Goal: Task Accomplishment & Management: Use online tool/utility

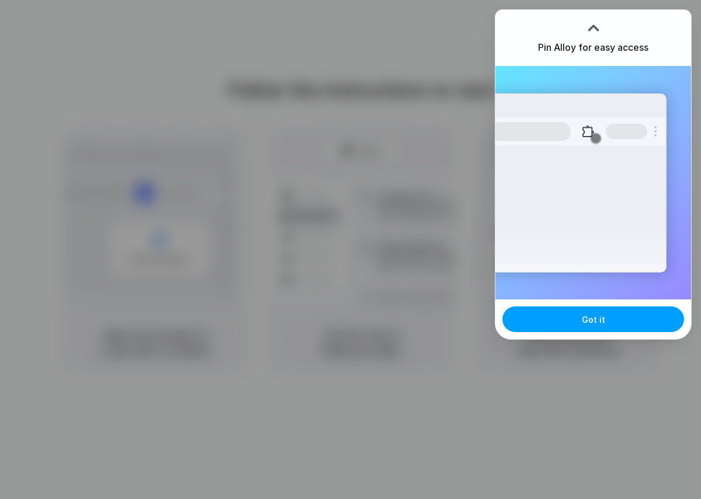
click at [584, 324] on span "Got it" at bounding box center [593, 320] width 23 height 12
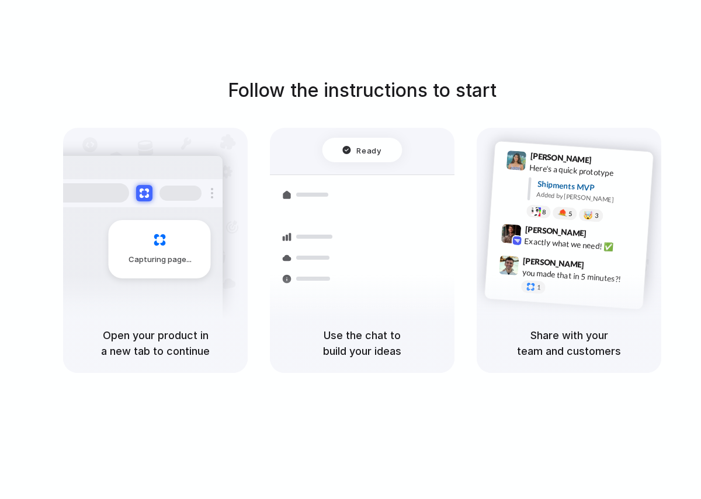
click at [411, 51] on div "Follow the instructions to start Capturing page Open your product in a new tab …" at bounding box center [362, 261] width 724 height 523
drag, startPoint x: 111, startPoint y: 333, endPoint x: 376, endPoint y: 370, distance: 267.1
click at [376, 370] on div "Capturing page Open your product in a new tab to continue Shipments Container f…" at bounding box center [362, 250] width 598 height 245
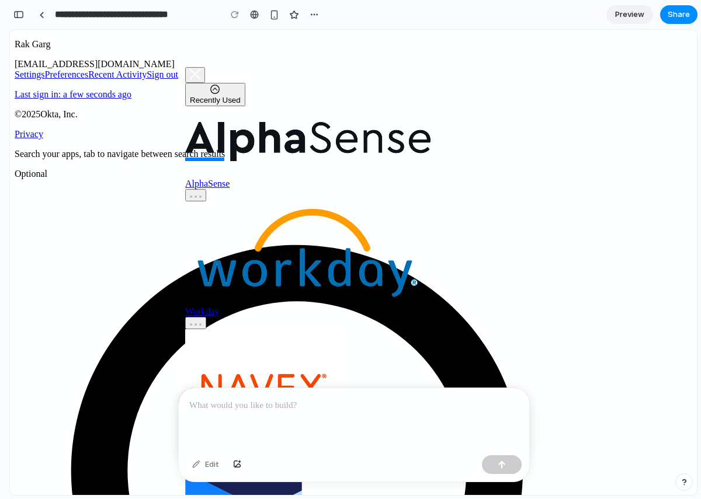
click at [230, 404] on p at bounding box center [353, 406] width 329 height 14
click at [53, 301] on html "[URL][DOMAIN_NAME] -2020664193 2 PROD Rak Garg [EMAIL_ADDRESS][DOMAIN_NAME] Set…" at bounding box center [353, 481] width 687 height 902
click at [21, 15] on div "button" at bounding box center [18, 15] width 11 height 8
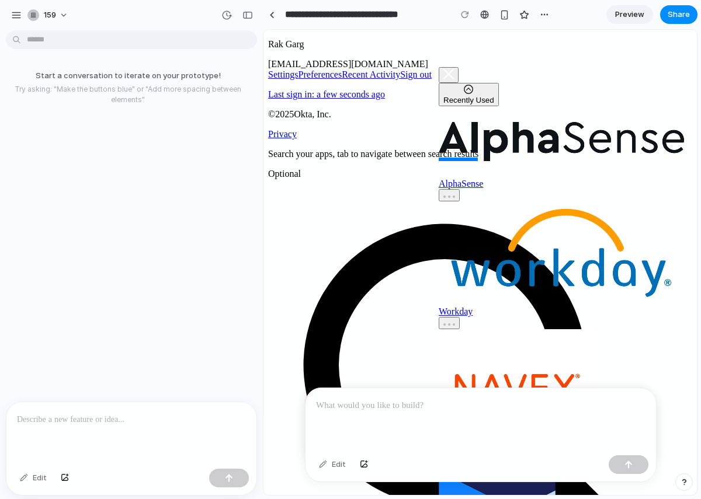
click at [102, 422] on p at bounding box center [131, 420] width 229 height 14
click at [347, 423] on div at bounding box center [480, 419] width 350 height 62
click at [171, 429] on div at bounding box center [131, 433] width 250 height 62
click at [16, 11] on div "button" at bounding box center [16, 15] width 11 height 11
click at [59, 18] on button "159" at bounding box center [48, 15] width 51 height 19
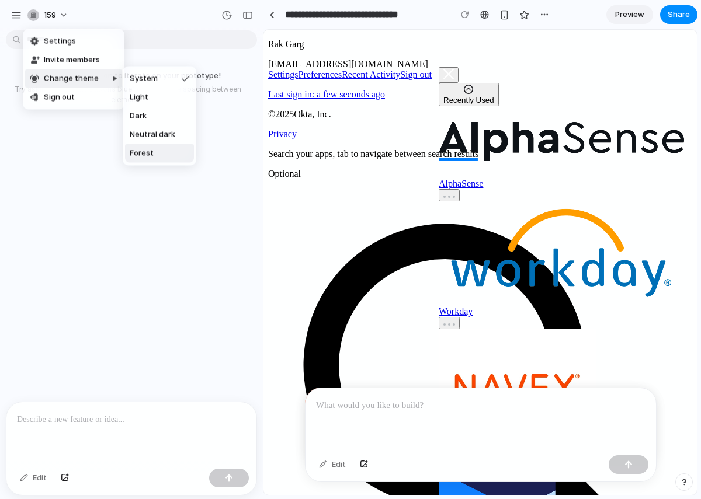
click at [145, 152] on span "Forest" at bounding box center [142, 154] width 24 height 12
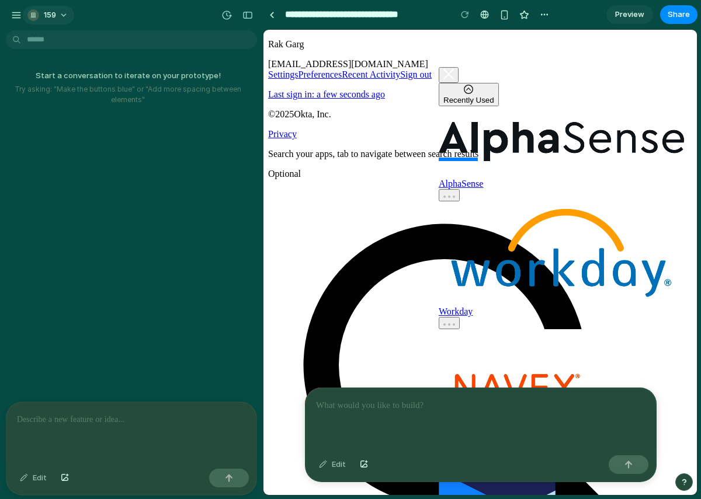
click at [50, 16] on span "159" at bounding box center [50, 15] width 12 height 12
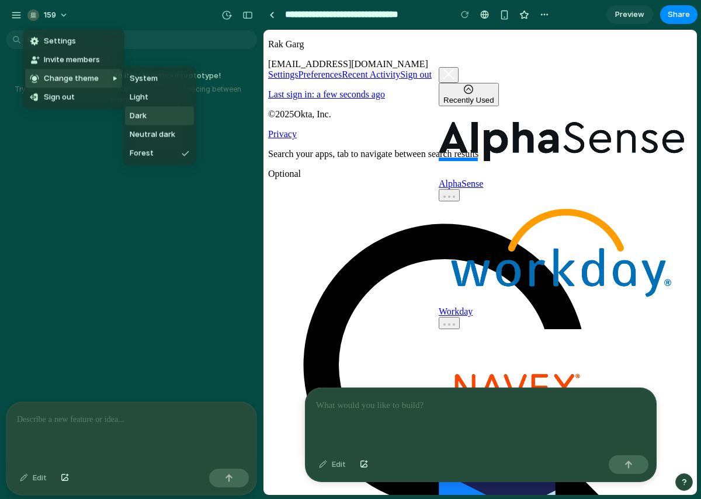
click at [151, 114] on li "Dark" at bounding box center [159, 116] width 69 height 19
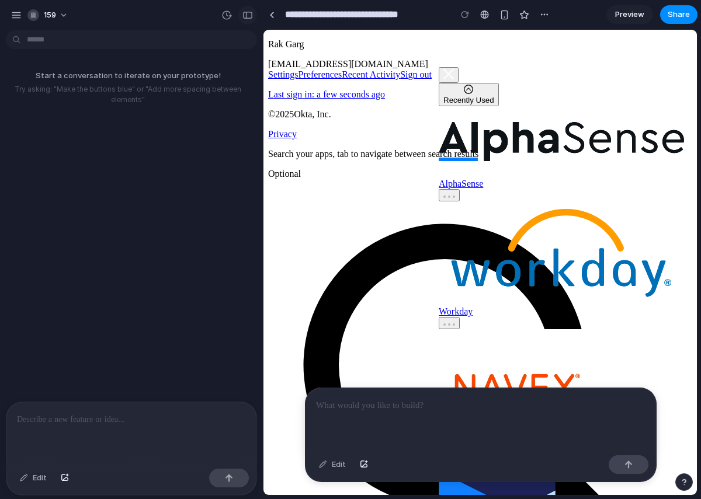
click at [248, 18] on div "button" at bounding box center [247, 15] width 11 height 8
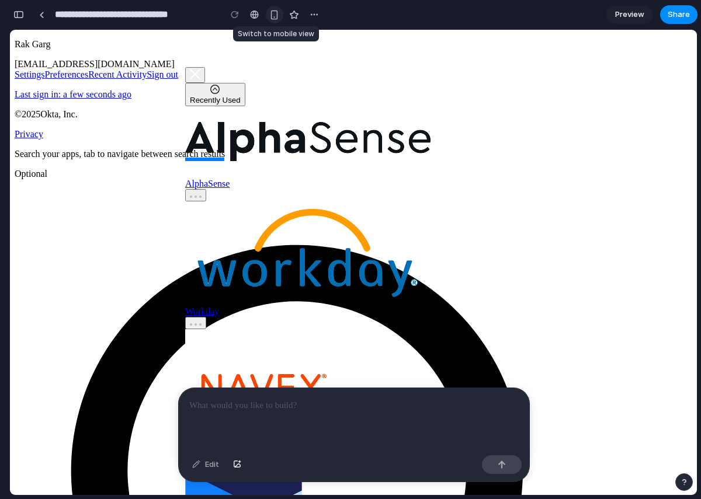
click at [273, 14] on div "button" at bounding box center [274, 15] width 10 height 10
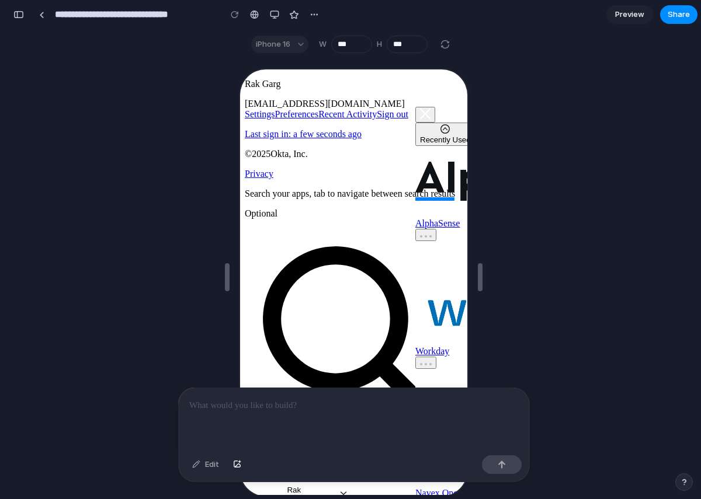
scroll to position [73, 0]
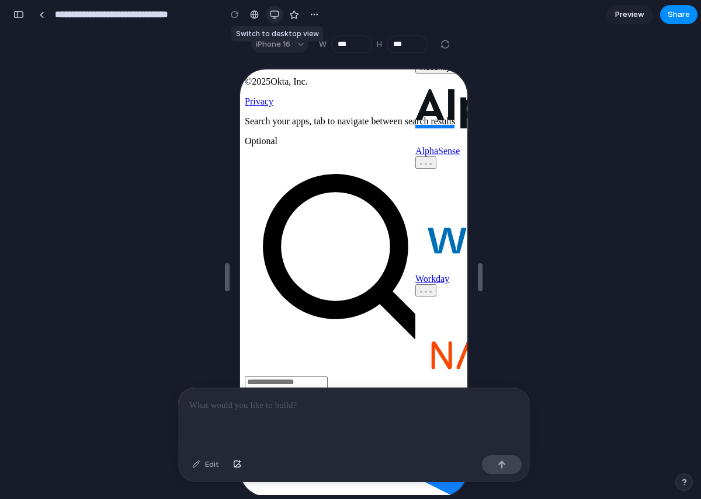
click at [273, 13] on div "button" at bounding box center [274, 14] width 9 height 9
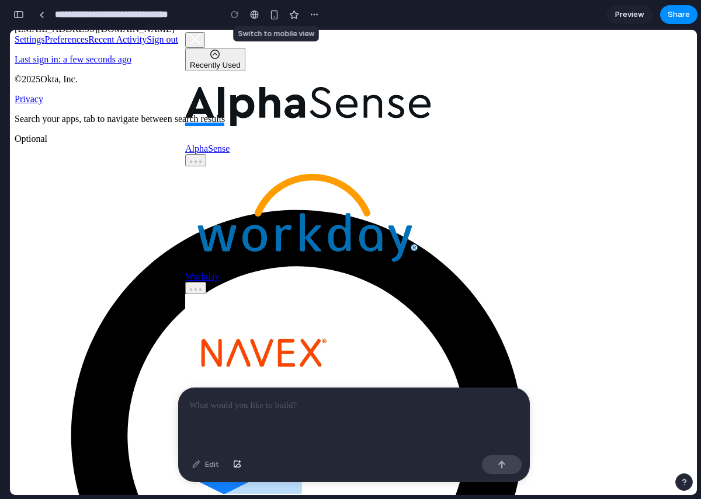
scroll to position [34, 0]
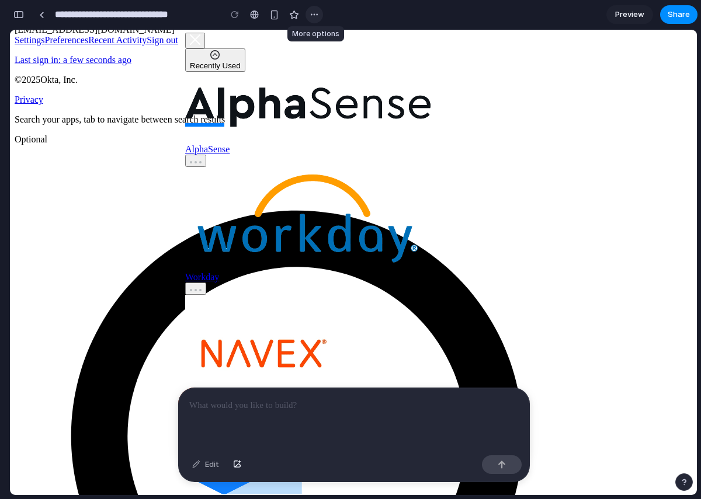
click at [311, 17] on div "button" at bounding box center [314, 14] width 9 height 9
click at [559, 29] on div "Duplicate Delete" at bounding box center [350, 249] width 701 height 499
click at [305, 417] on div at bounding box center [354, 419] width 350 height 62
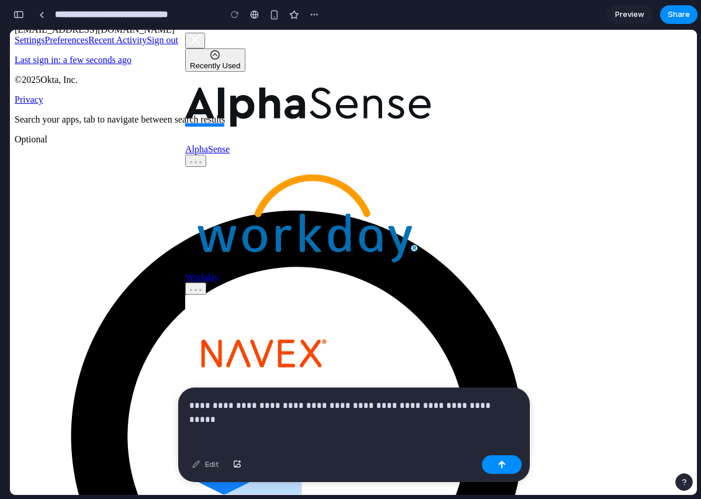
click at [257, 402] on p "**********" at bounding box center [353, 406] width 329 height 14
click at [416, 411] on p "**********" at bounding box center [353, 406] width 329 height 14
click at [461, 410] on p "**********" at bounding box center [353, 406] width 329 height 14
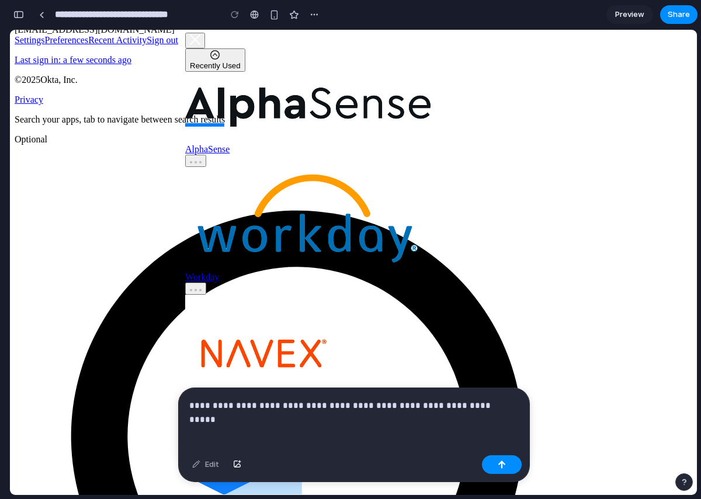
click at [477, 411] on p "**********" at bounding box center [353, 406] width 329 height 14
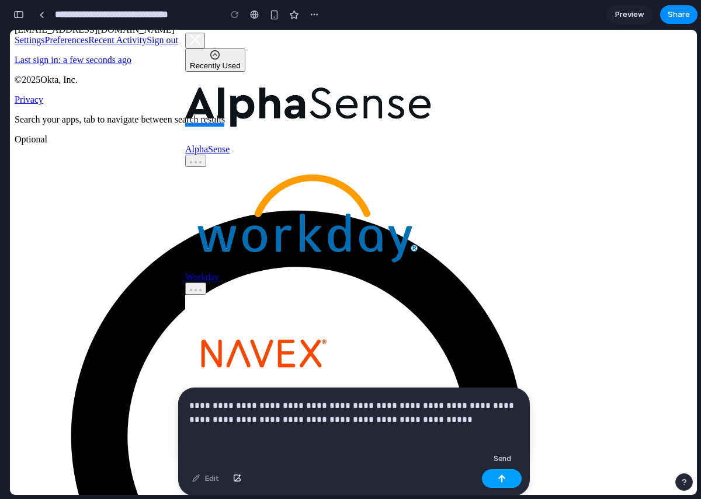
click at [512, 475] on button "button" at bounding box center [502, 479] width 40 height 19
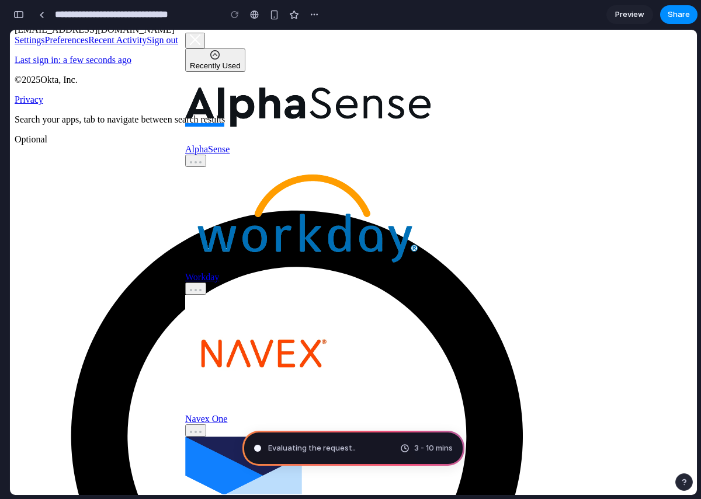
click at [338, 449] on span "Evaluating the request .." at bounding box center [312, 449] width 88 height 12
click at [272, 449] on span "Scanning for uni" at bounding box center [298, 449] width 61 height 12
click at [272, 449] on span "Scanning for unicorn" at bounding box center [307, 449] width 78 height 12
click at [272, 449] on span "Scanning for unicorn poten" at bounding box center [319, 449] width 102 height 12
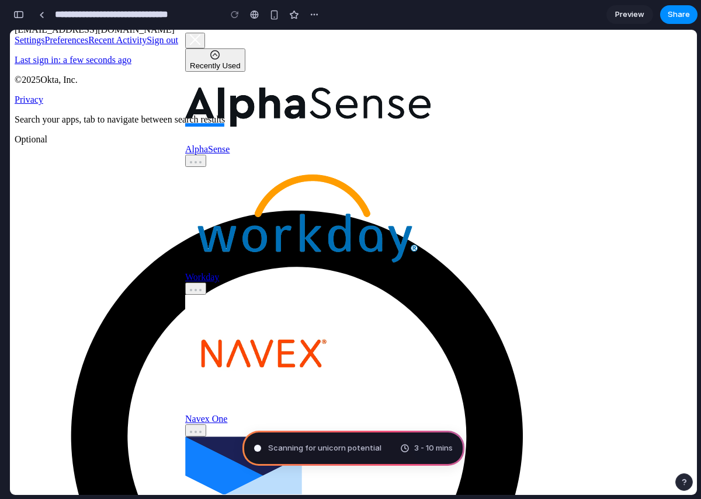
drag, startPoint x: 276, startPoint y: 449, endPoint x: 337, endPoint y: 449, distance: 60.7
click at [337, 449] on span "Scanning for unicorn potential" at bounding box center [324, 449] width 113 height 12
click at [428, 450] on span "3 - 10 mins" at bounding box center [433, 449] width 39 height 12
click at [19, 12] on div "button" at bounding box center [18, 15] width 11 height 8
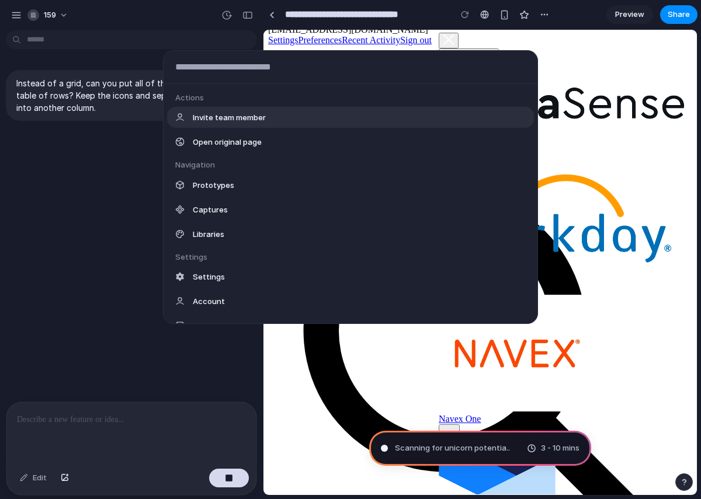
click at [44, 36] on body "**********" at bounding box center [350, 249] width 701 height 499
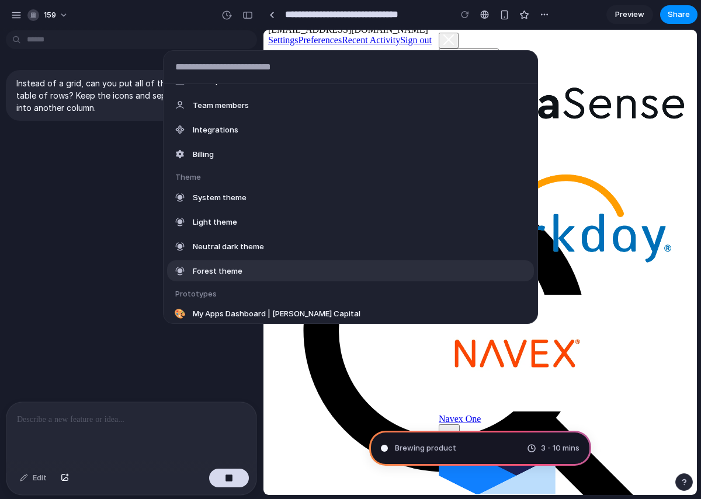
scroll to position [251, 0]
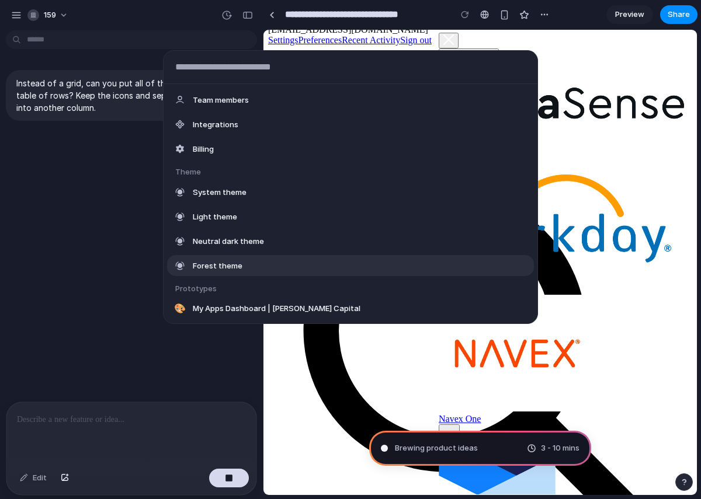
click at [104, 251] on div "Actions Invite team member Open original page Navigation Prototypes Captures Li…" at bounding box center [350, 249] width 701 height 499
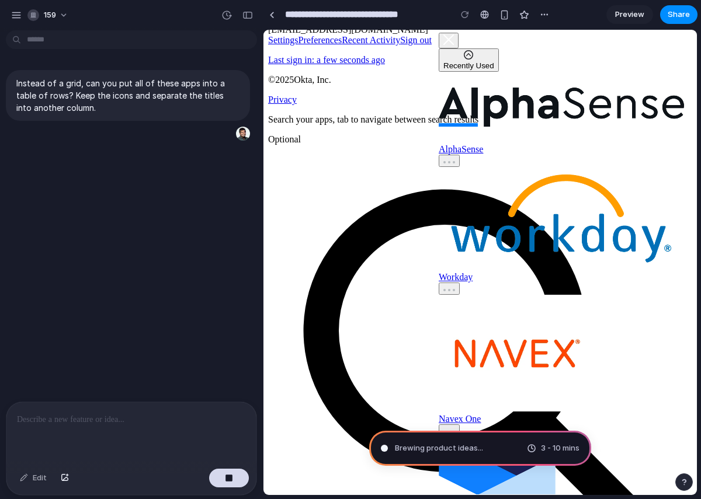
click at [454, 458] on div "Brewing product ideas ... 3 - 10 mins" at bounding box center [480, 448] width 222 height 35
click at [270, 14] on div at bounding box center [271, 15] width 5 height 6
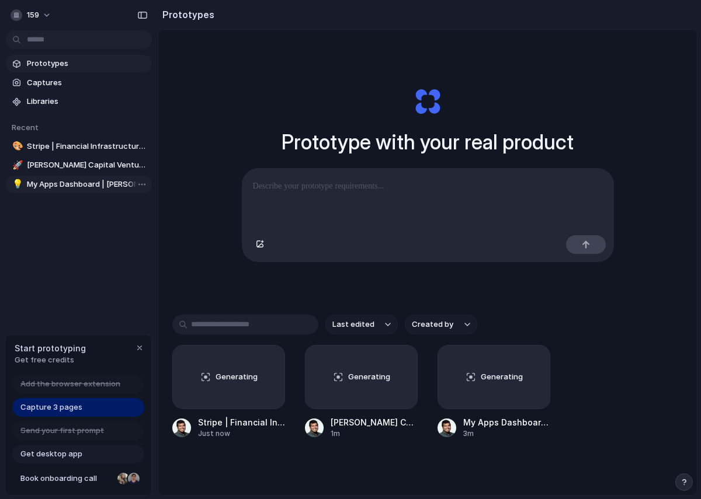
click at [46, 185] on span "My Apps Dashboard | [PERSON_NAME] Capital" at bounding box center [87, 185] width 120 height 12
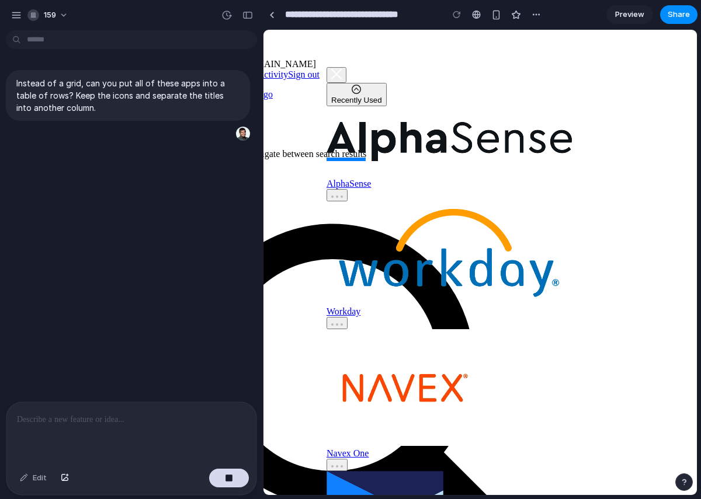
scroll to position [0, 138]
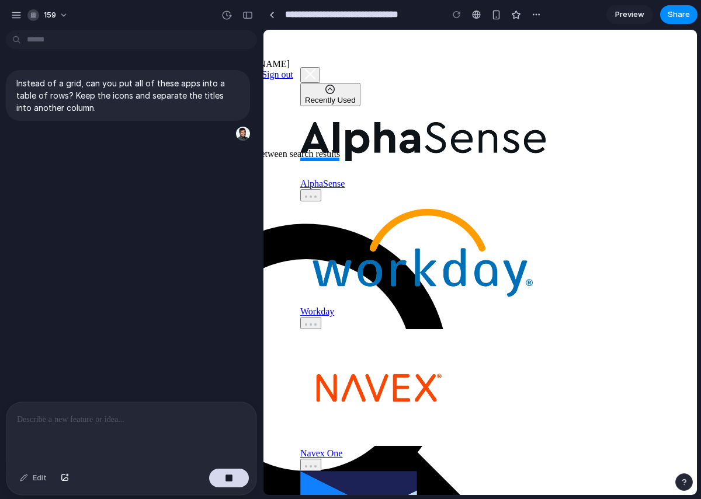
click at [73, 437] on div at bounding box center [131, 433] width 250 height 62
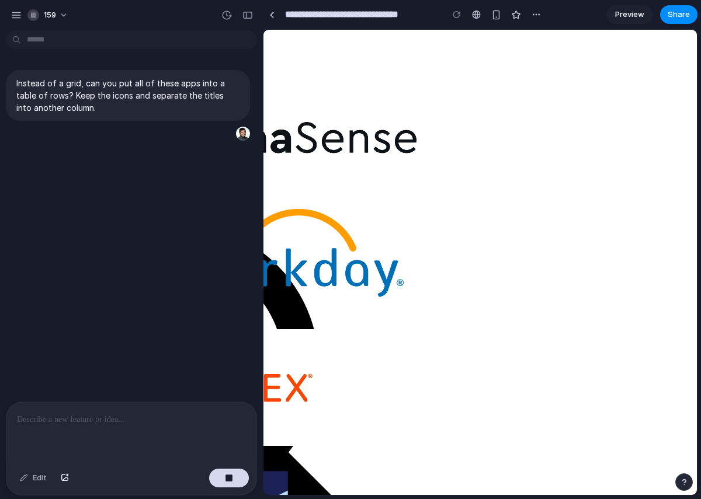
click at [273, 18] on link at bounding box center [272, 15] width 18 height 18
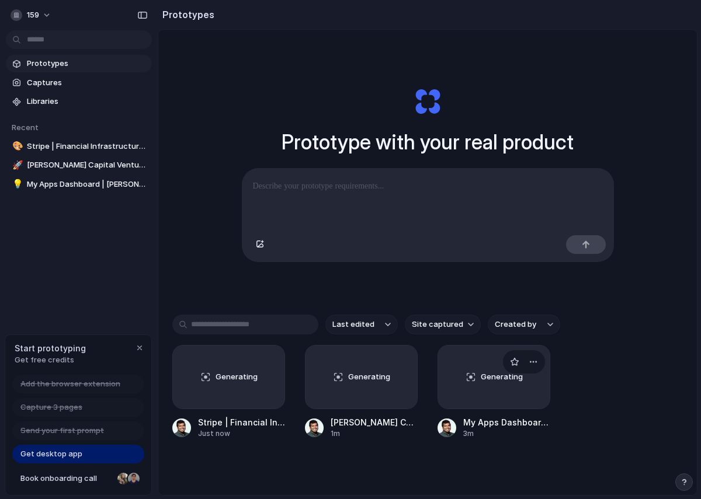
click at [480, 379] on div "Generating" at bounding box center [494, 378] width 112 height 64
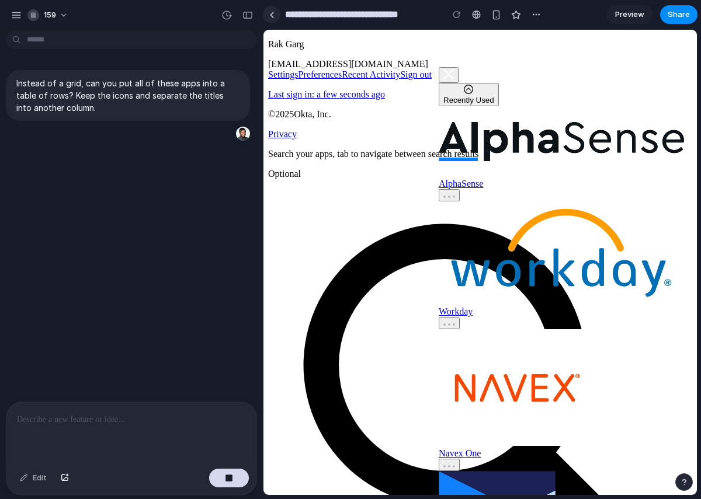
click at [269, 17] on div at bounding box center [271, 15] width 5 height 6
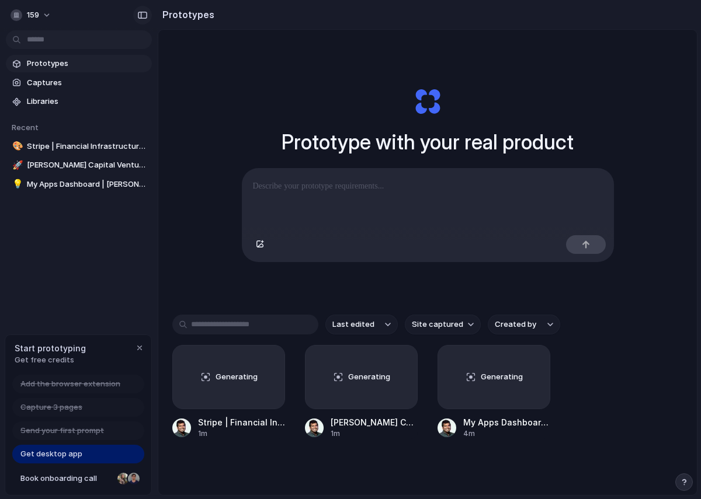
click at [139, 15] on div "button" at bounding box center [142, 15] width 11 height 8
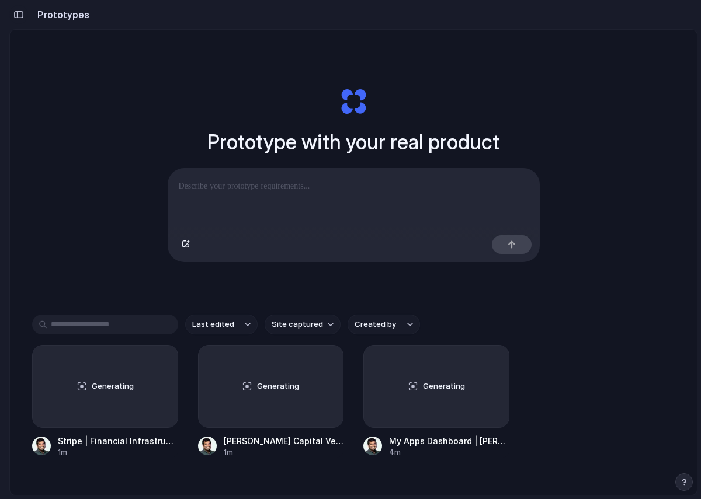
click at [14, 19] on button "button" at bounding box center [18, 14] width 19 height 19
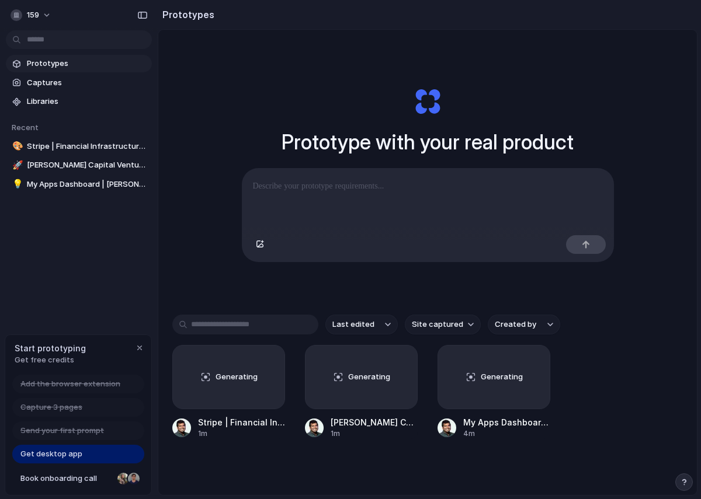
click at [218, 287] on div "Prototype with your real product Clone web app Clone screenshot Start from exis…" at bounding box center [427, 175] width 467 height 262
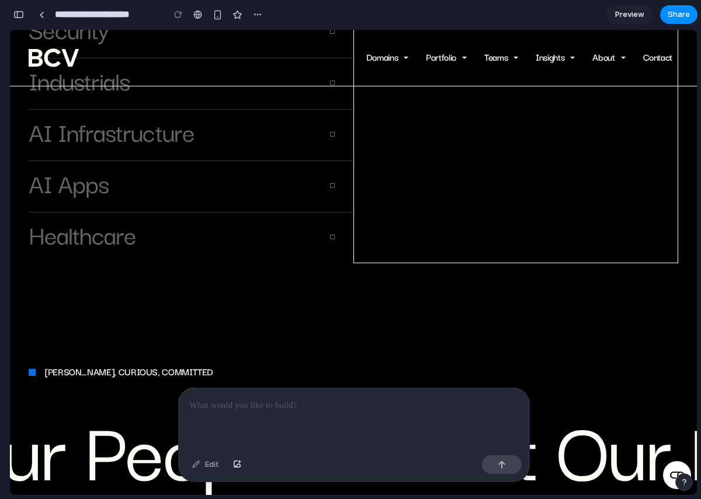
scroll to position [2899, 0]
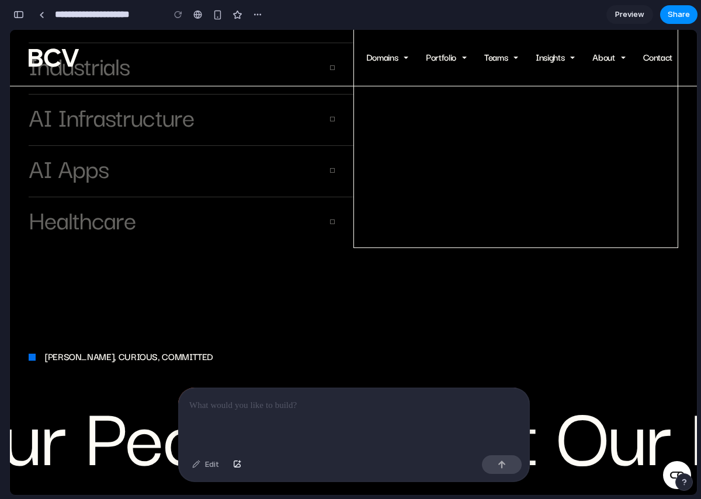
click at [90, 158] on h3 "AI Apps" at bounding box center [69, 170] width 80 height 25
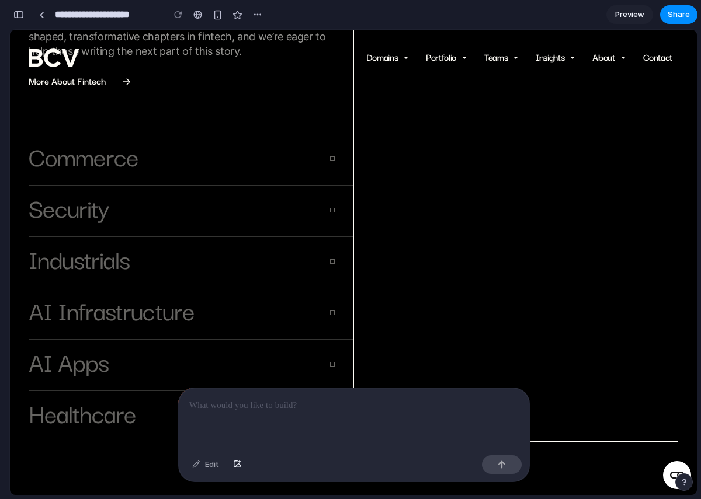
scroll to position [2644, 0]
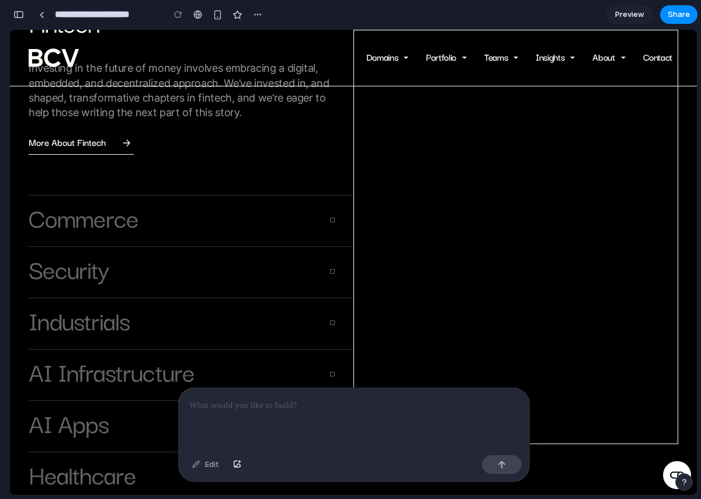
click at [206, 247] on button "Security" at bounding box center [182, 271] width 306 height 48
click at [39, 259] on h3 "Security" at bounding box center [69, 271] width 81 height 25
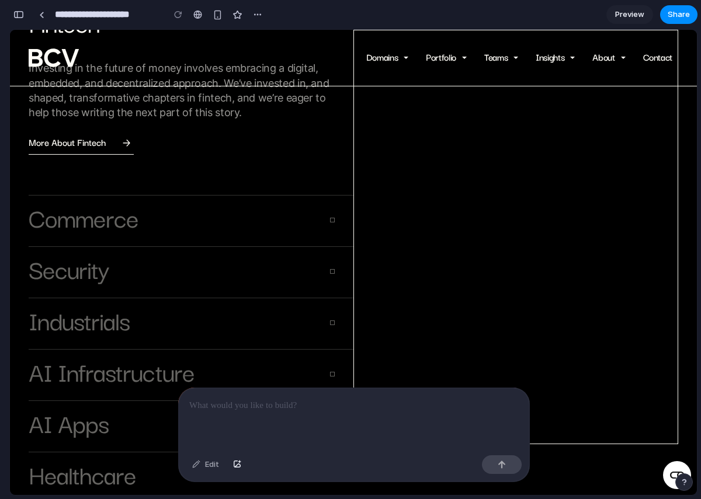
click at [55, 310] on h3 "Industrials" at bounding box center [79, 322] width 101 height 25
click at [67, 207] on h3 "Commerce" at bounding box center [84, 219] width 110 height 25
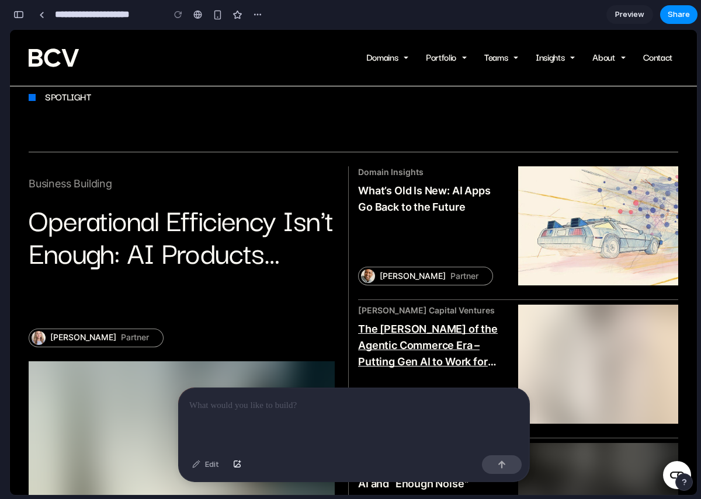
scroll to position [1412, 0]
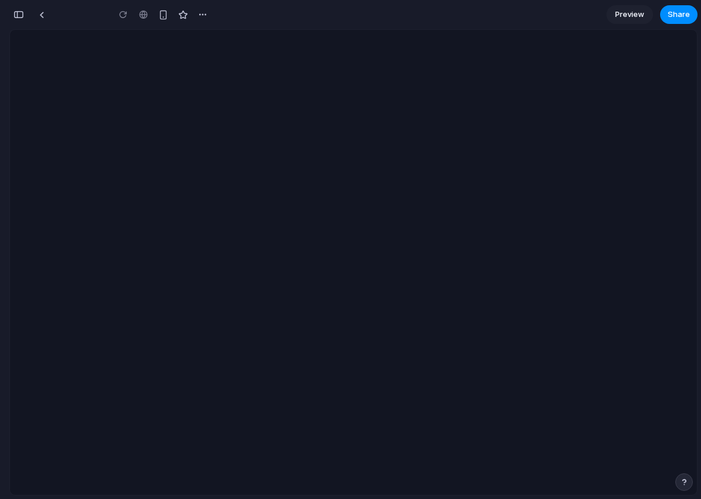
type input "**********"
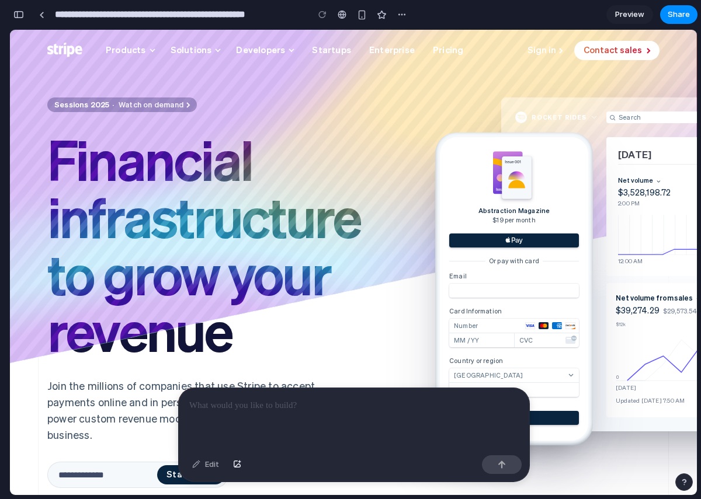
click at [306, 416] on div at bounding box center [354, 419] width 350 height 62
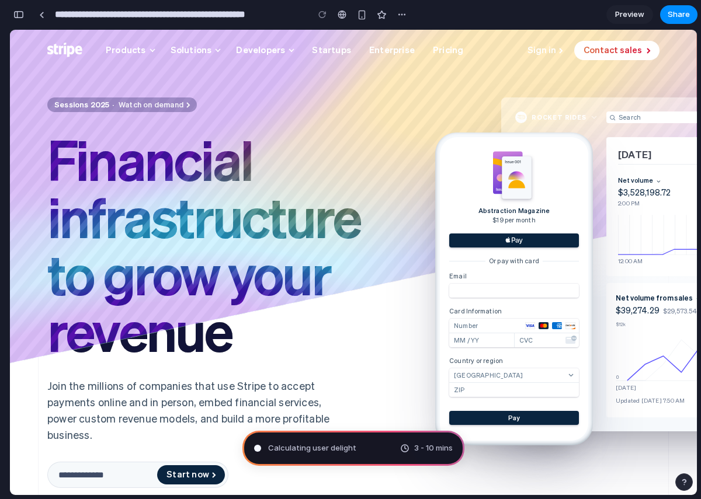
click at [327, 442] on div "Calculating user delight 3 - 10 mins" at bounding box center [353, 448] width 222 height 35
